Goal: Task Accomplishment & Management: Use online tool/utility

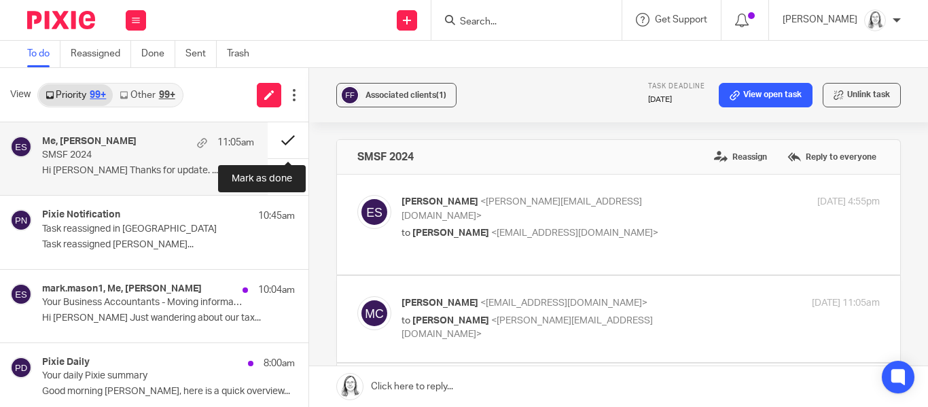
click at [289, 142] on button at bounding box center [288, 140] width 41 height 36
click at [509, 28] on input "Search" at bounding box center [520, 22] width 122 height 12
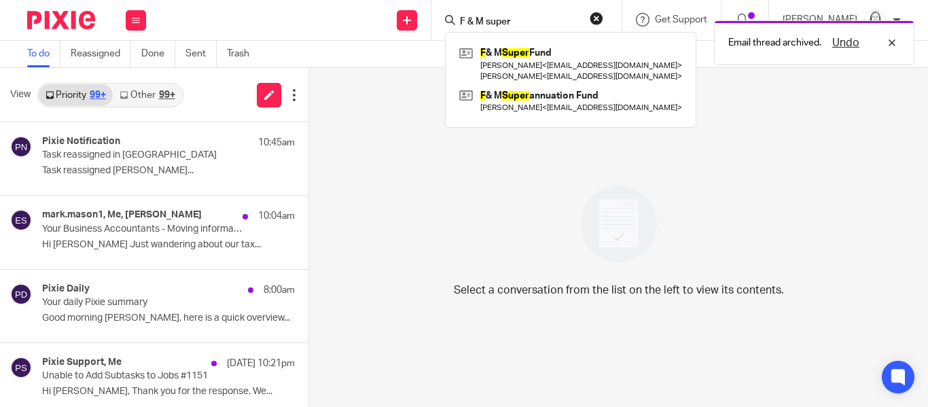
type input "F & M super"
click at [510, 52] on div "Email thread archived. Undo" at bounding box center [689, 40] width 450 height 52
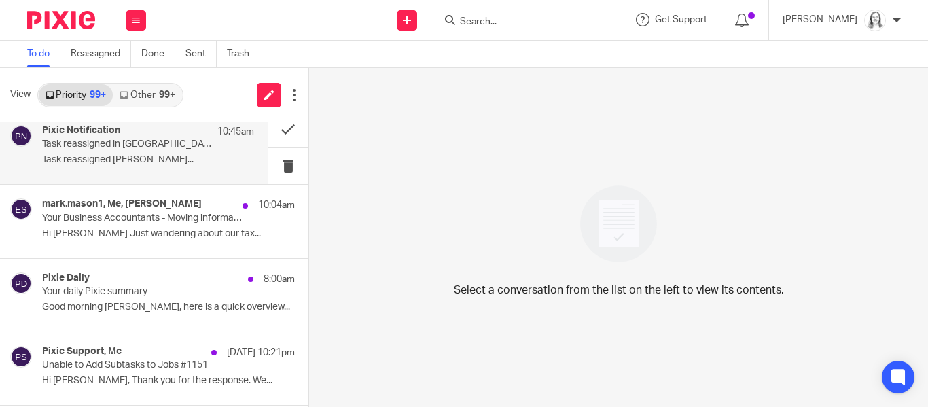
scroll to position [3, 0]
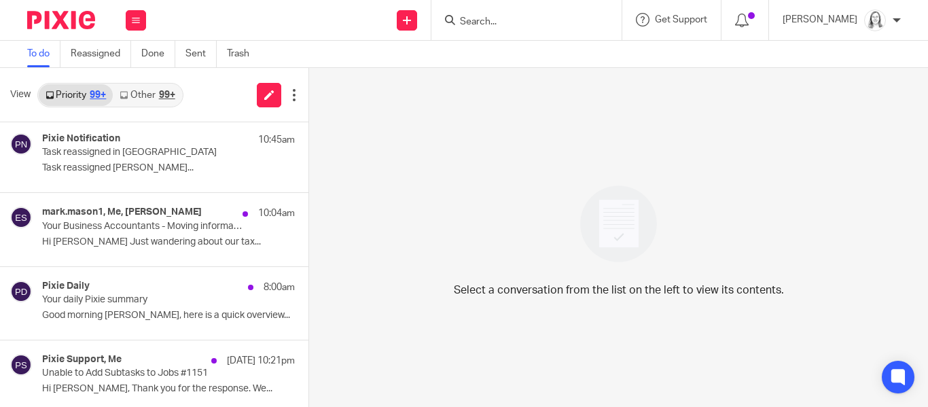
click at [151, 92] on link "Other 99+" at bounding box center [147, 95] width 69 height 22
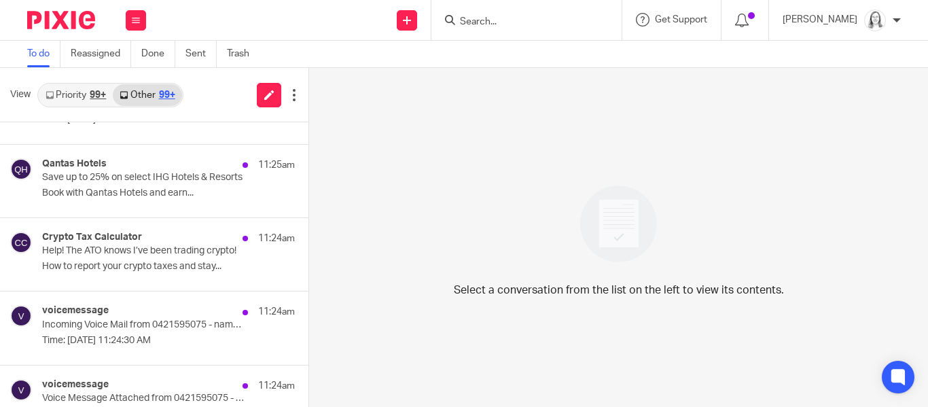
scroll to position [126, 0]
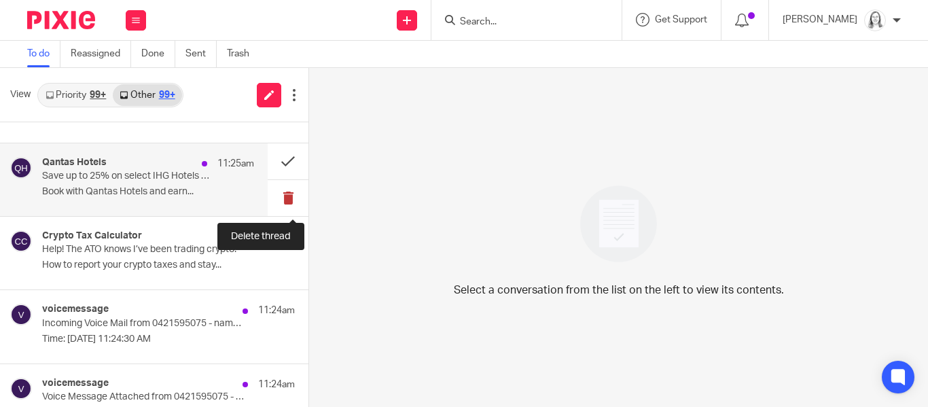
click at [287, 198] on button at bounding box center [288, 198] width 41 height 36
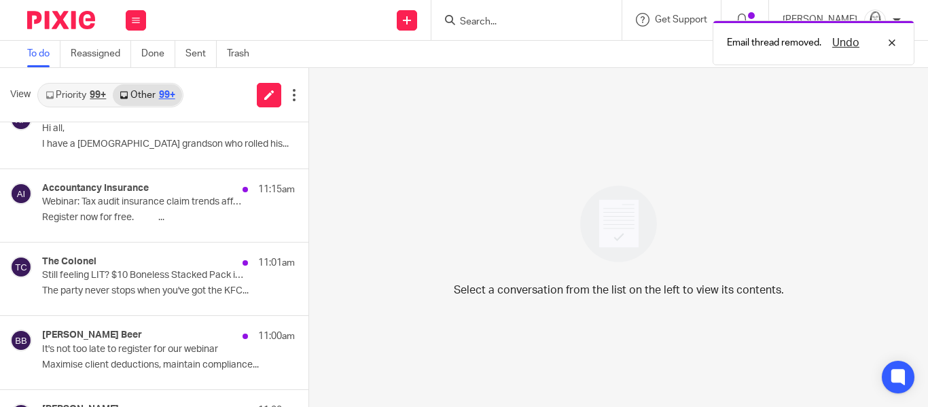
scroll to position [472, 0]
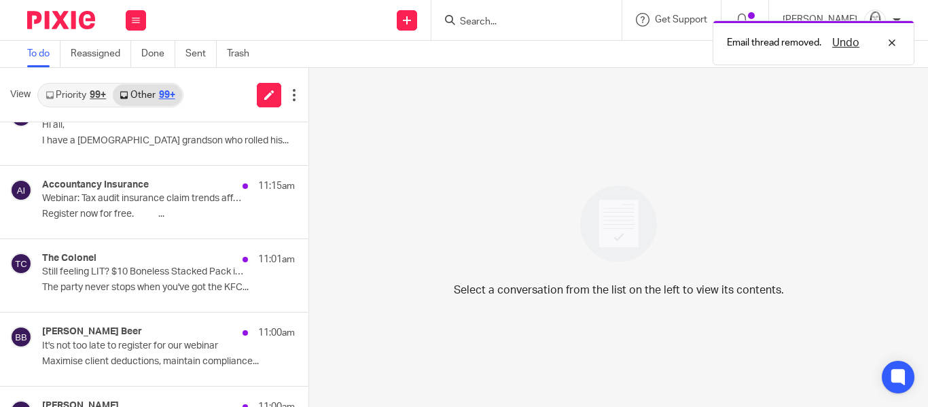
click at [460, 17] on input "Search" at bounding box center [520, 22] width 122 height 12
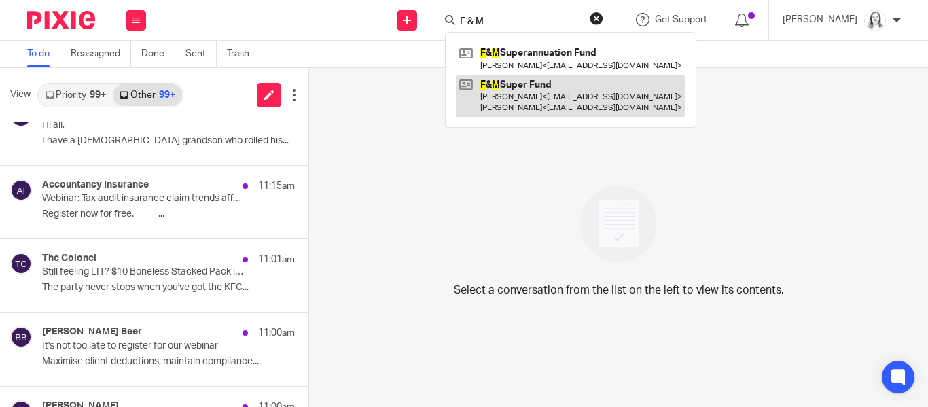
type input "F & M"
click at [507, 85] on link at bounding box center [571, 96] width 230 height 42
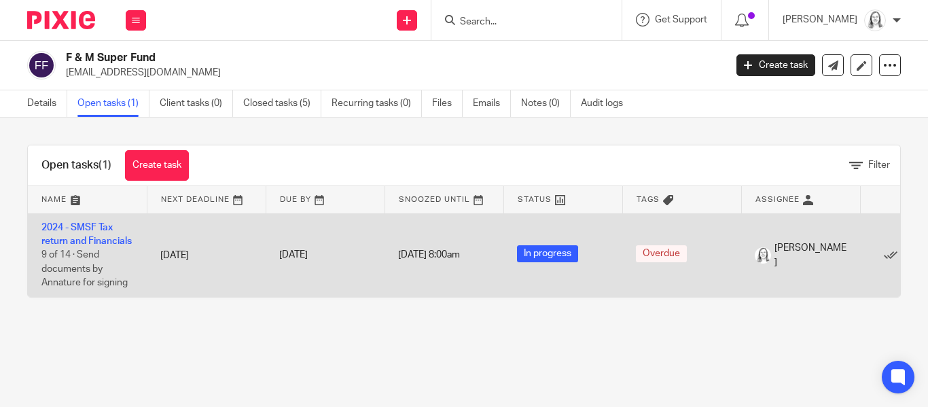
click at [73, 232] on td "2024 - SMSF Tax return and Financials 9 of 14 · Send documents by Annature for …" at bounding box center [87, 255] width 119 height 84
click at [88, 225] on link "2024 - SMSF Tax return and Financials" at bounding box center [86, 234] width 90 height 23
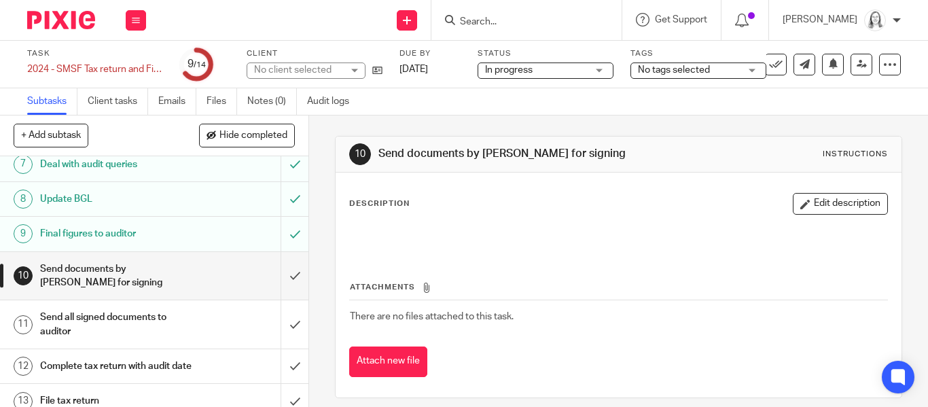
scroll to position [236, 0]
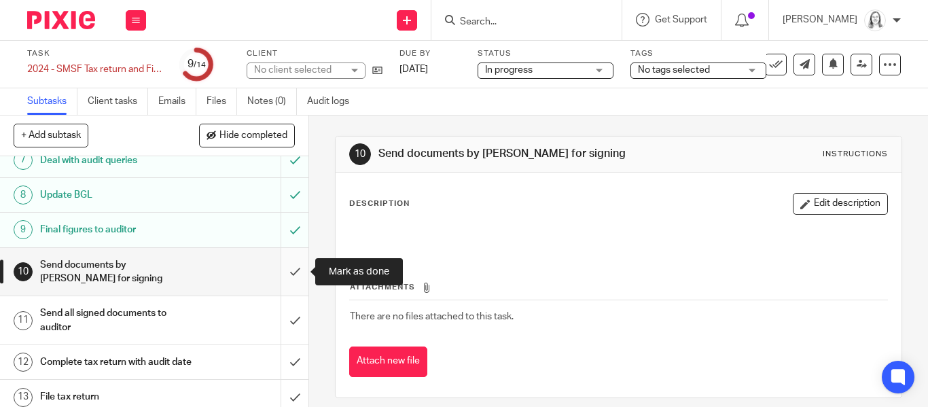
click at [295, 273] on input "submit" at bounding box center [154, 272] width 308 height 48
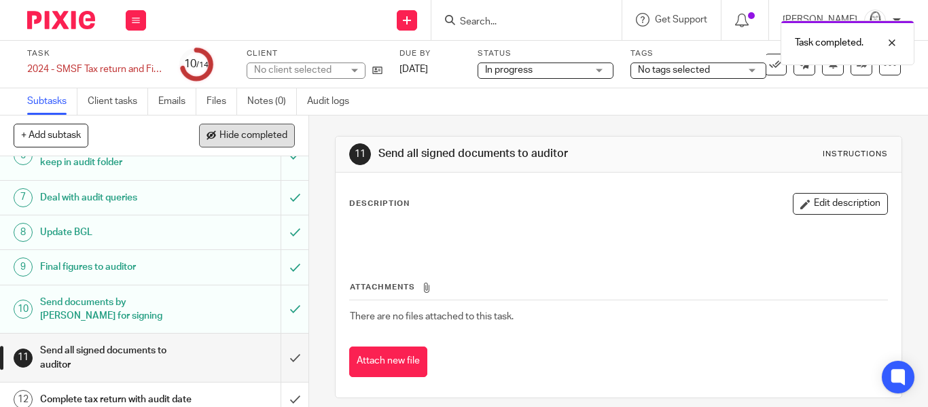
scroll to position [201, 0]
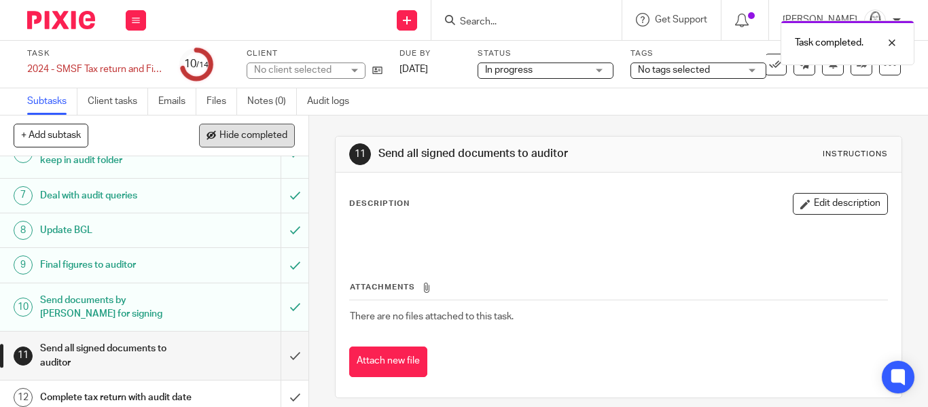
click at [229, 137] on span "Hide completed" at bounding box center [253, 135] width 68 height 11
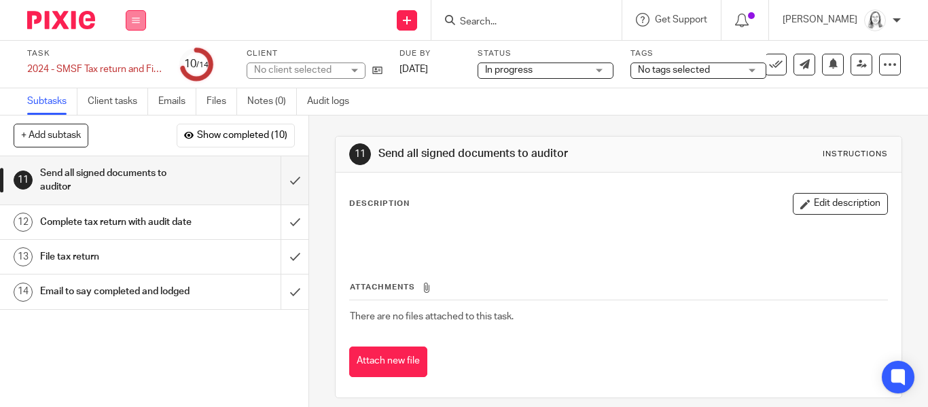
click at [130, 21] on button at bounding box center [136, 20] width 20 height 20
click at [132, 86] on link "Email" at bounding box center [129, 83] width 22 height 10
